Goal: Check status: Check status

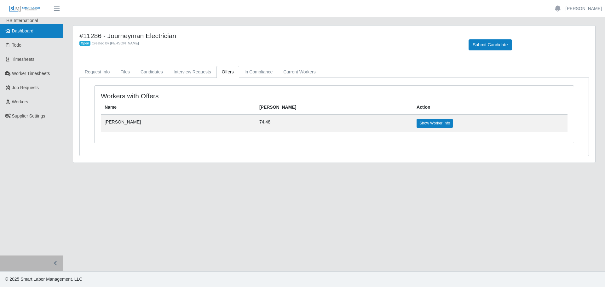
click at [16, 29] on span "Dashboard" at bounding box center [23, 30] width 22 height 5
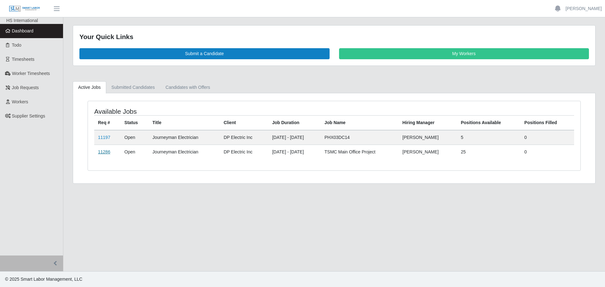
click at [105, 154] on link "11286" at bounding box center [104, 151] width 12 height 5
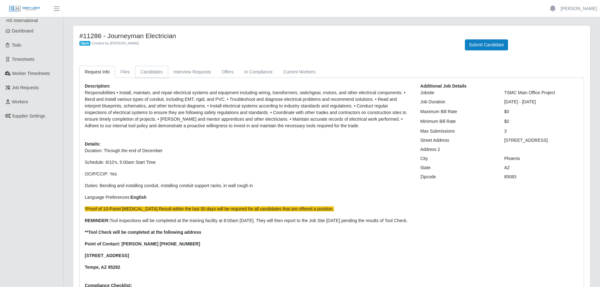
click at [148, 70] on link "Candidates" at bounding box center [151, 72] width 33 height 12
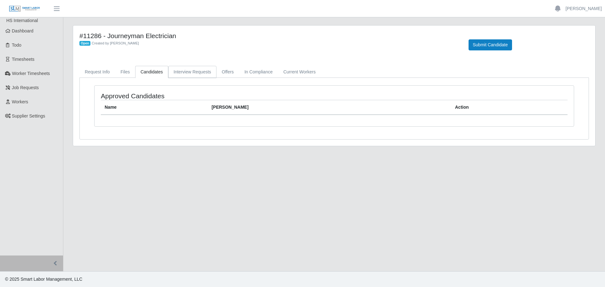
click at [178, 71] on link "Interview Requests" at bounding box center [192, 72] width 48 height 12
click at [223, 71] on link "Offers" at bounding box center [227, 72] width 23 height 12
click at [253, 74] on link "In Compliance" at bounding box center [258, 72] width 39 height 12
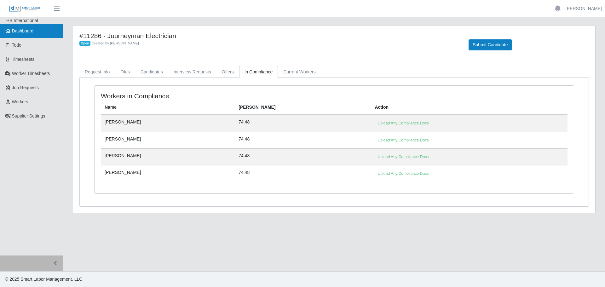
click at [18, 34] on link "Dashboard" at bounding box center [31, 31] width 63 height 14
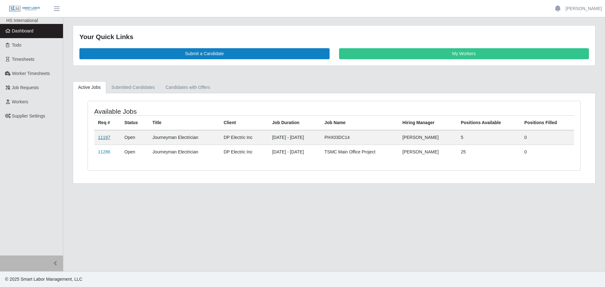
click at [107, 136] on link "11197" at bounding box center [104, 137] width 12 height 5
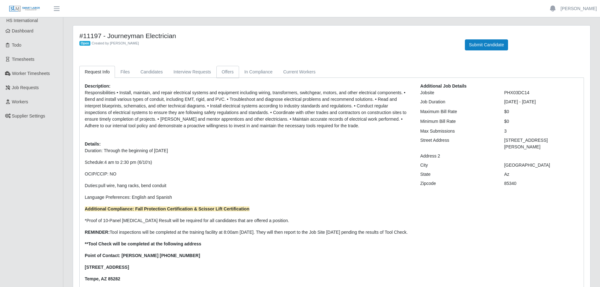
click at [228, 72] on link "Offers" at bounding box center [227, 72] width 23 height 12
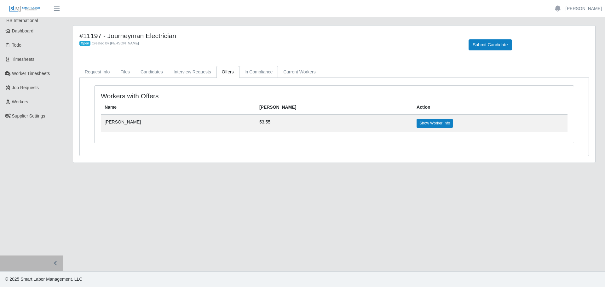
click at [246, 71] on link "In Compliance" at bounding box center [258, 72] width 39 height 12
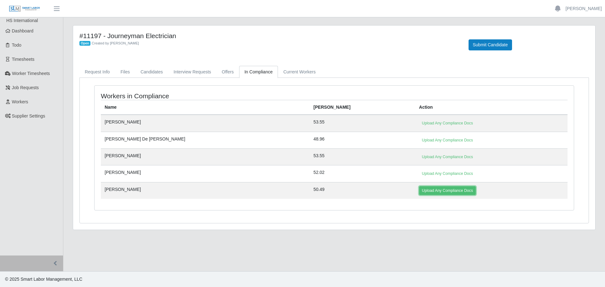
click at [419, 192] on link "Upload Any Compliance Docs" at bounding box center [447, 190] width 57 height 9
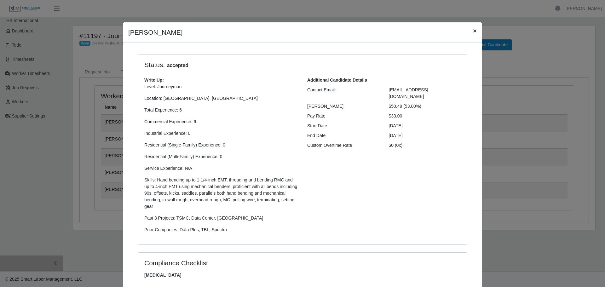
click at [473, 28] on span "×" at bounding box center [475, 30] width 4 height 7
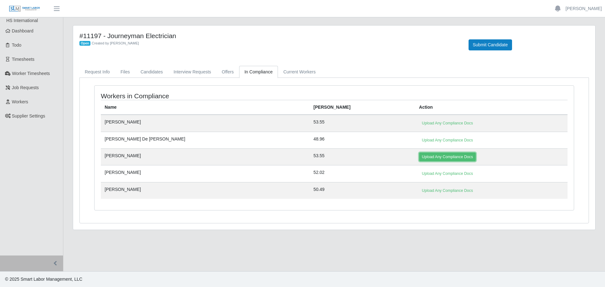
click at [419, 158] on link "Upload Any Compliance Docs" at bounding box center [447, 157] width 57 height 9
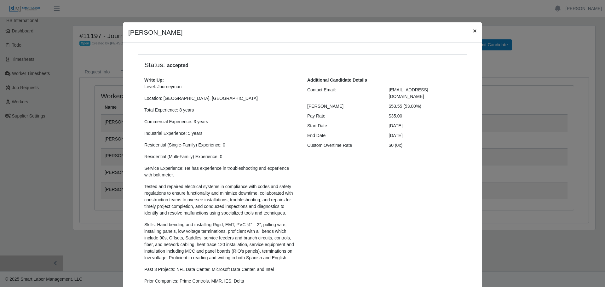
click at [473, 30] on span "×" at bounding box center [475, 30] width 4 height 7
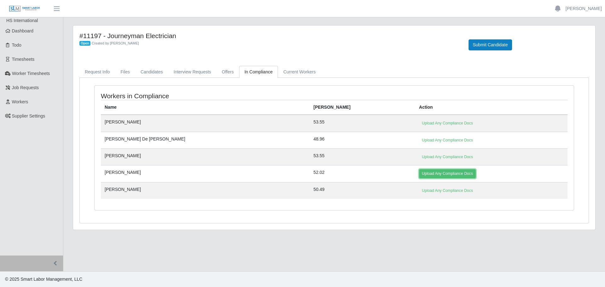
click at [419, 172] on link "Upload Any Compliance Docs" at bounding box center [447, 173] width 57 height 9
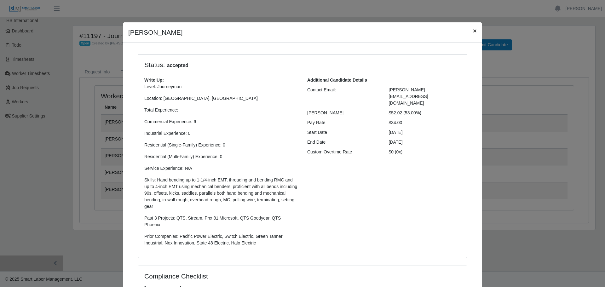
click at [473, 32] on span "×" at bounding box center [475, 30] width 4 height 7
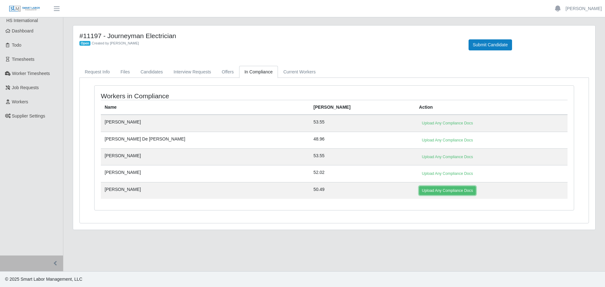
click at [419, 194] on link "Upload Any Compliance Docs" at bounding box center [447, 190] width 57 height 9
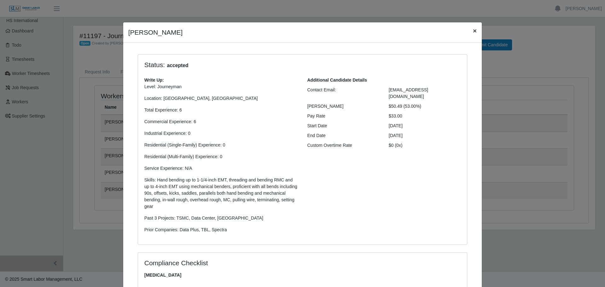
click at [473, 31] on span "×" at bounding box center [475, 30] width 4 height 7
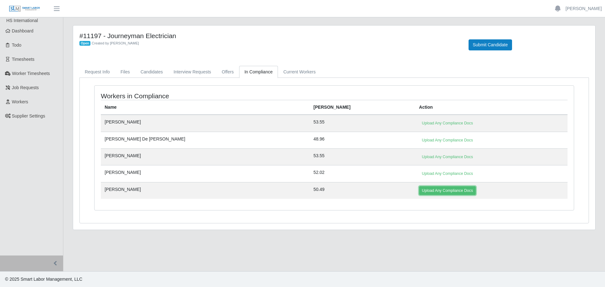
click at [419, 188] on link "Upload Any Compliance Docs" at bounding box center [447, 190] width 57 height 9
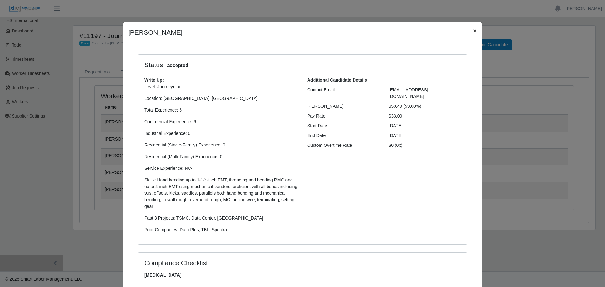
click at [473, 31] on span "×" at bounding box center [475, 30] width 4 height 7
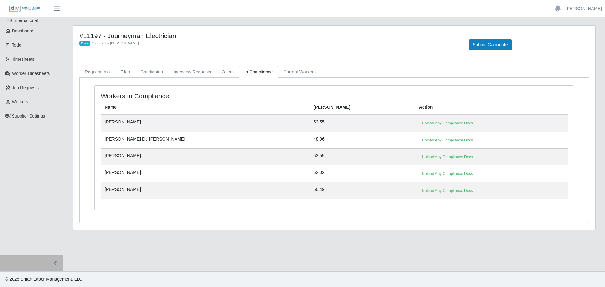
drag, startPoint x: 225, startPoint y: 64, endPoint x: 225, endPoint y: 69, distance: 5.1
click at [225, 66] on div "#11197 - Journeyman Electrician Open Created by Jerrin Jaramillo Submit Candida…" at bounding box center [334, 128] width 522 height 204
click at [225, 69] on link "Offers" at bounding box center [227, 72] width 23 height 12
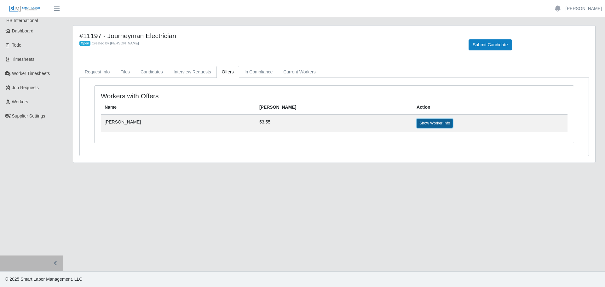
click at [417, 124] on link "Show Worker Info" at bounding box center [435, 123] width 36 height 9
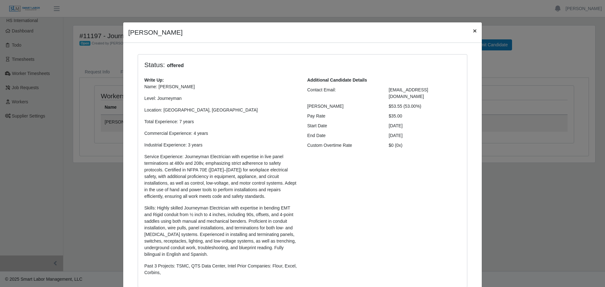
click at [473, 32] on span "×" at bounding box center [475, 30] width 4 height 7
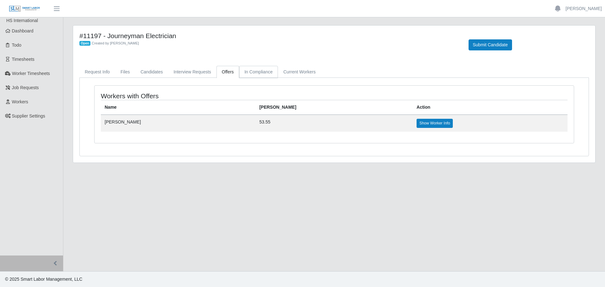
click at [248, 72] on link "In Compliance" at bounding box center [258, 72] width 39 height 12
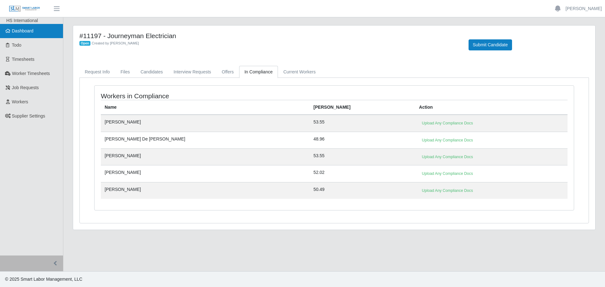
click at [16, 32] on span "Dashboard" at bounding box center [23, 30] width 22 height 5
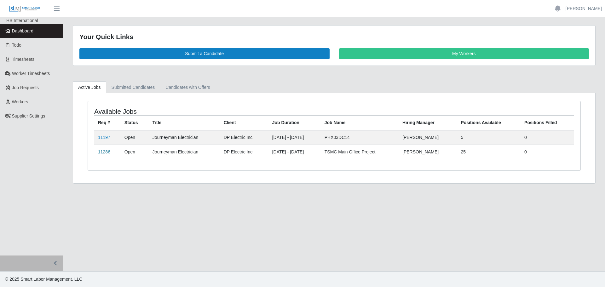
click at [104, 151] on link "11286" at bounding box center [104, 151] width 12 height 5
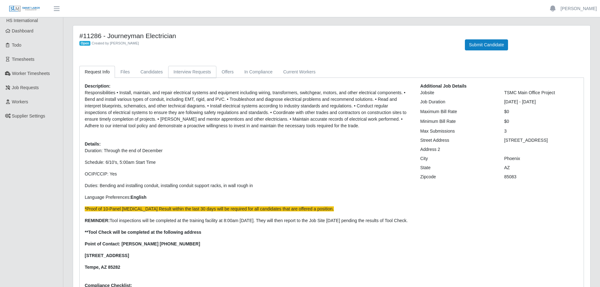
click at [197, 75] on link "Interview Requests" at bounding box center [192, 72] width 48 height 12
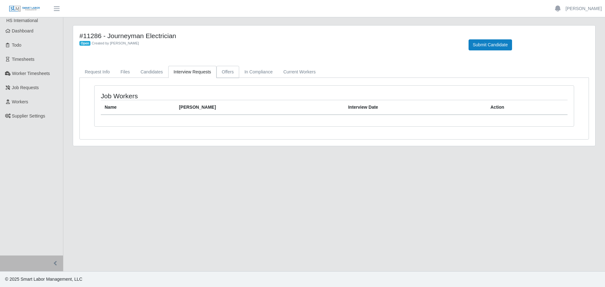
click at [228, 68] on link "Offers" at bounding box center [227, 72] width 23 height 12
click at [255, 74] on link "In Compliance" at bounding box center [258, 72] width 39 height 12
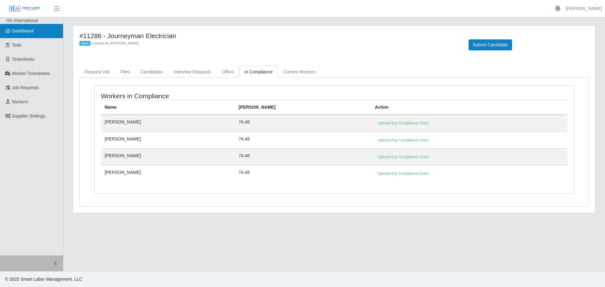
click at [33, 30] on span "Dashboard" at bounding box center [23, 30] width 22 height 5
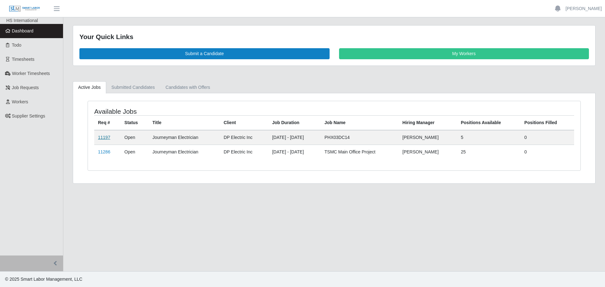
click at [100, 139] on link "11197" at bounding box center [104, 137] width 12 height 5
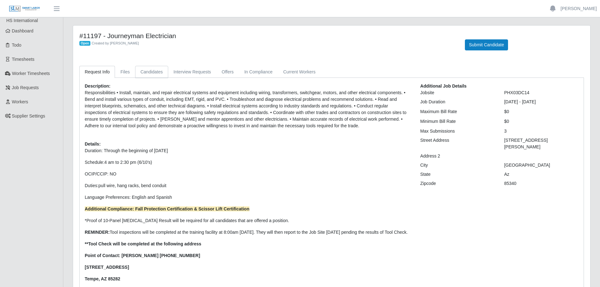
click at [157, 72] on link "Candidates" at bounding box center [151, 72] width 33 height 12
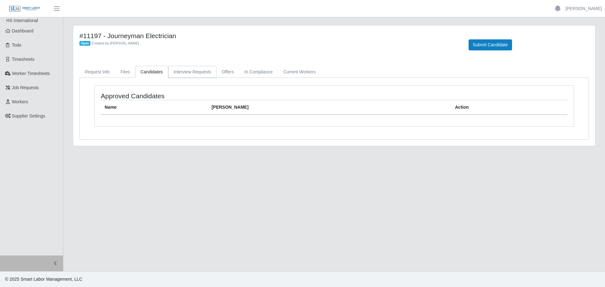
click at [187, 71] on link "Interview Requests" at bounding box center [192, 72] width 48 height 12
click at [226, 69] on link "Offers" at bounding box center [227, 72] width 23 height 12
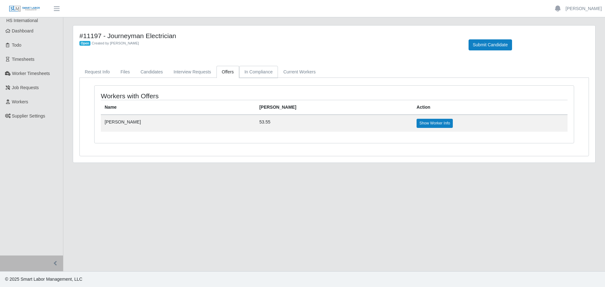
click at [257, 71] on link "In Compliance" at bounding box center [258, 72] width 39 height 12
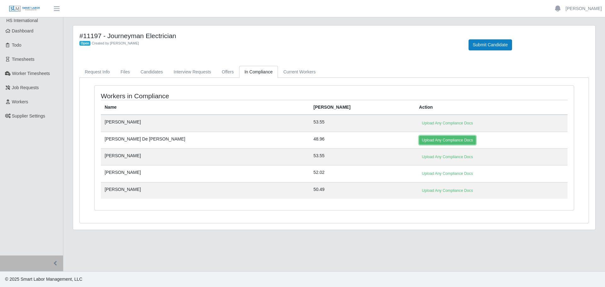
click at [419, 137] on link "Upload Any Compliance Docs" at bounding box center [447, 140] width 57 height 9
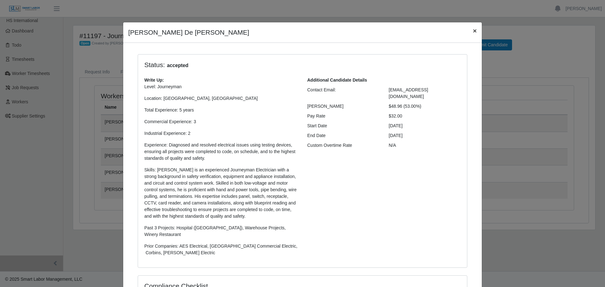
click at [473, 31] on span "×" at bounding box center [475, 30] width 4 height 7
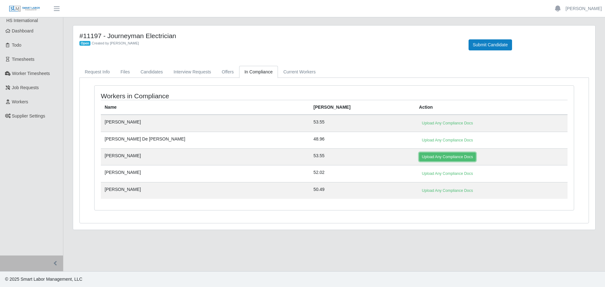
click at [419, 157] on link "Upload Any Compliance Docs" at bounding box center [447, 157] width 57 height 9
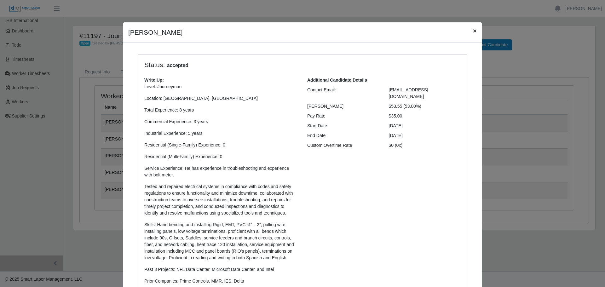
click at [473, 32] on span "×" at bounding box center [475, 30] width 4 height 7
